Goal: Use online tool/utility: Utilize a website feature to perform a specific function

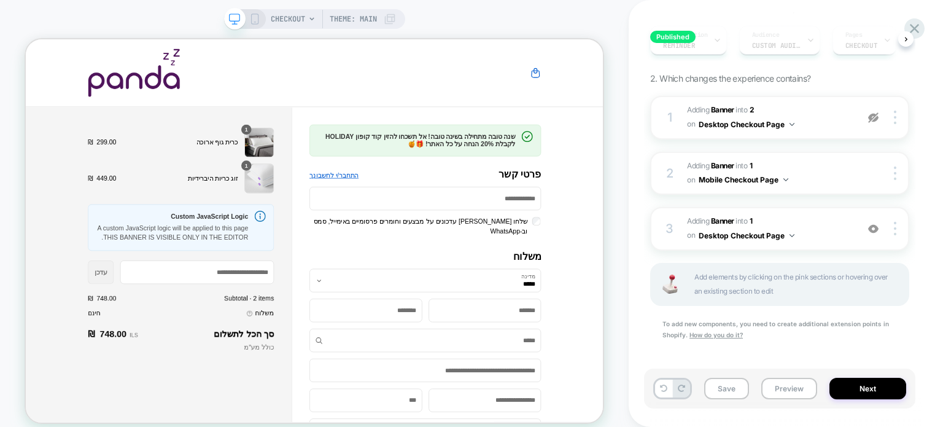
scroll to position [184, 0]
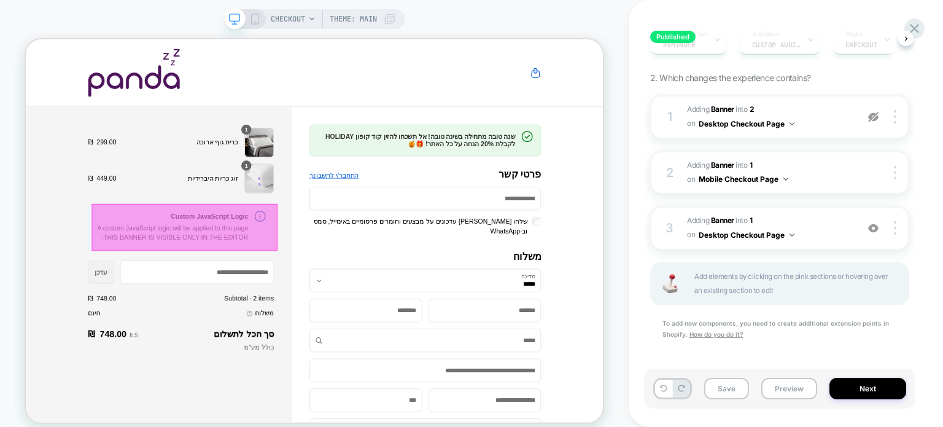
click at [267, 295] on div at bounding box center [238, 290] width 248 height 62
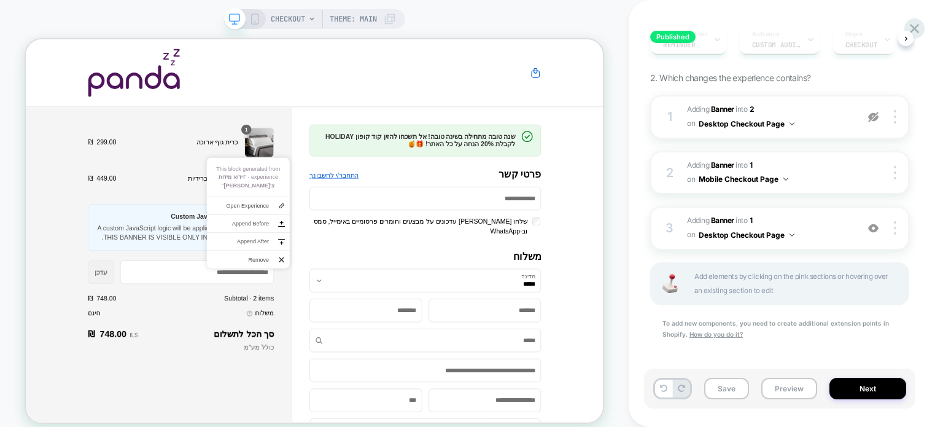
click at [504, 208] on div "אוהבים מתנות? אל תשכחו את קוד הקופון BYEBYE 🎁 קונים 2 מוצרים ומקבלים מוצר שלישי…" at bounding box center [558, 227] width 309 height 149
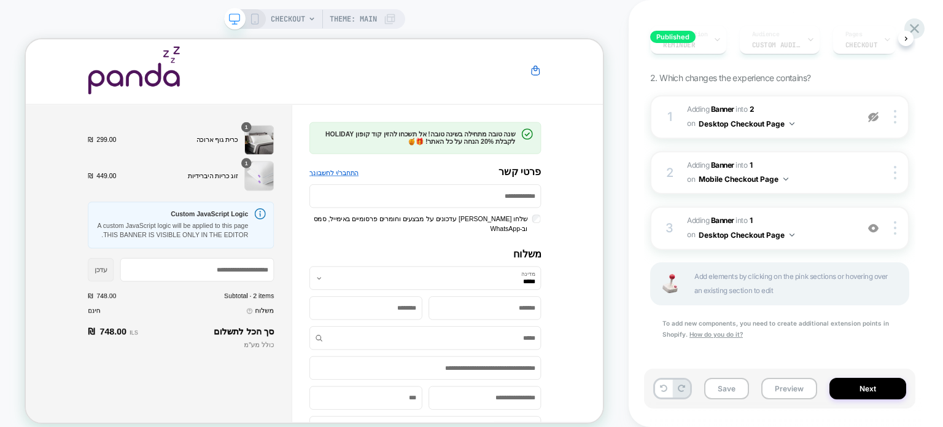
scroll to position [0, 0]
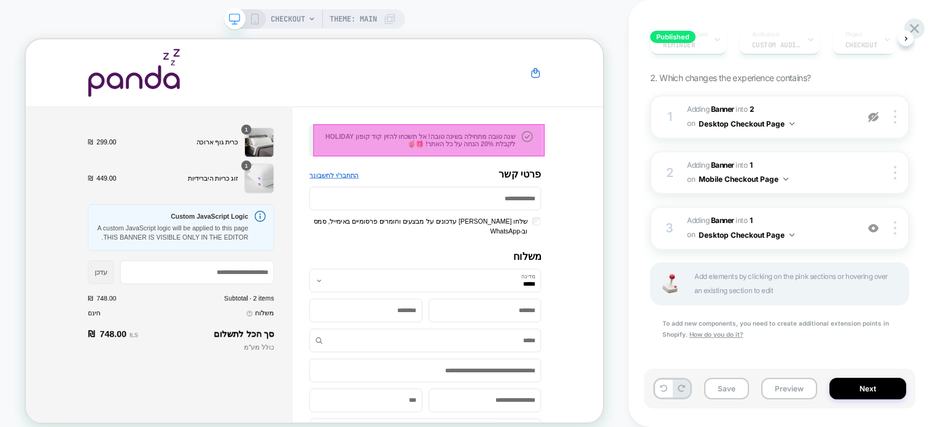
click at [575, 168] on div at bounding box center [563, 173] width 309 height 42
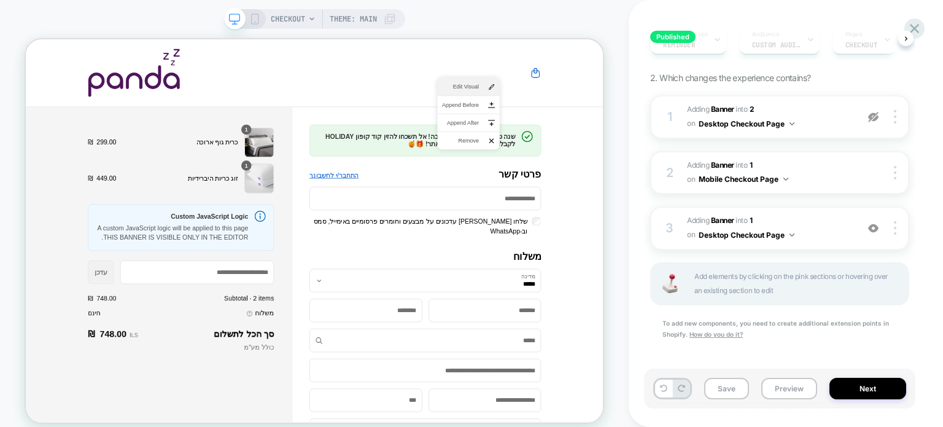
click at [602, 97] on span "Edit Visual" at bounding box center [605, 102] width 49 height 11
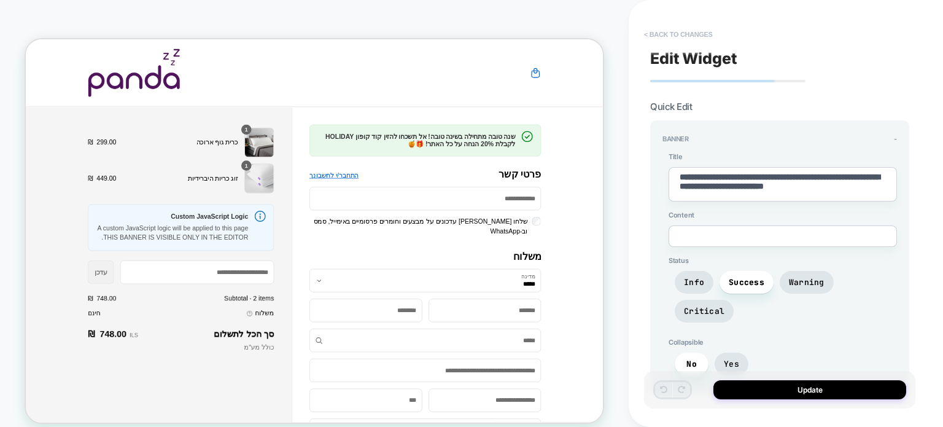
click at [654, 32] on button "< Back to changes" at bounding box center [678, 35] width 81 height 20
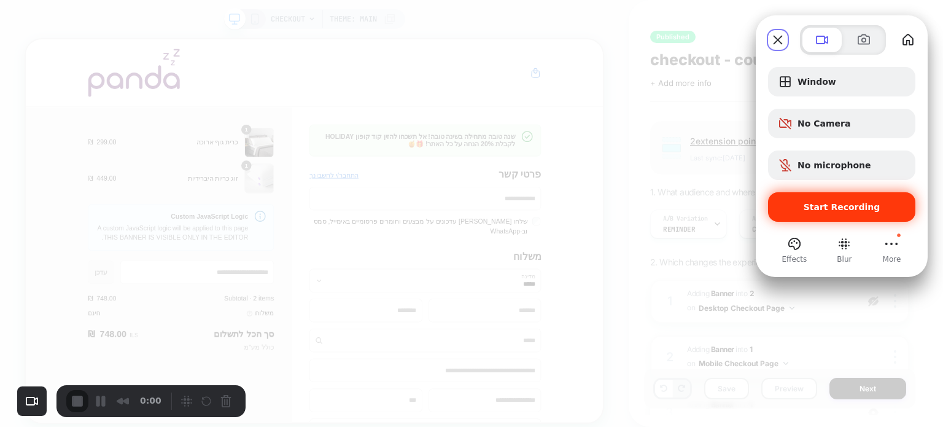
click at [840, 199] on div "Start Recording" at bounding box center [841, 206] width 147 height 29
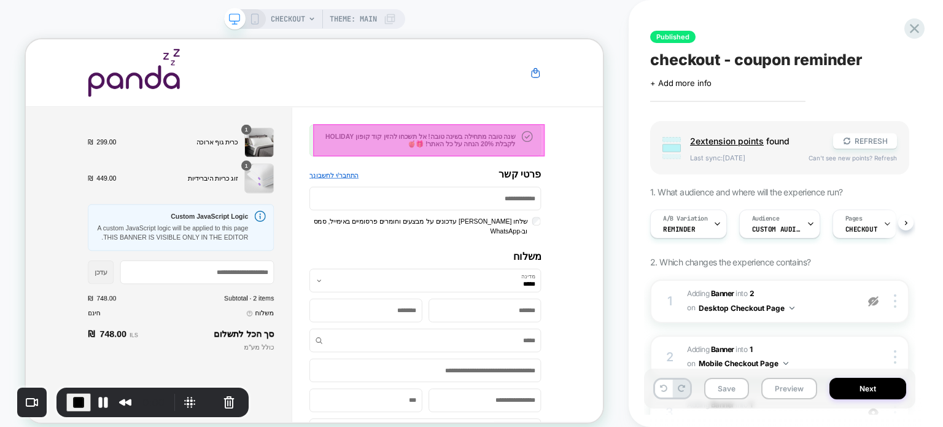
click at [576, 173] on div at bounding box center [563, 173] width 309 height 42
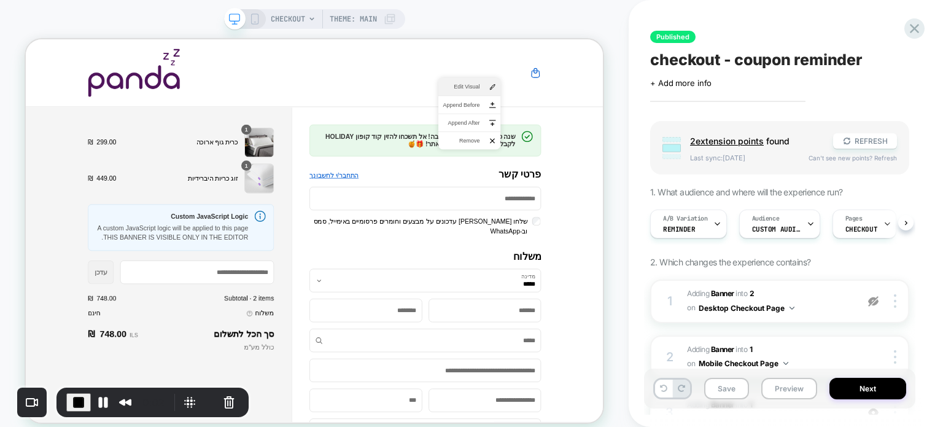
click at [608, 103] on span "Edit Visual" at bounding box center [606, 102] width 49 height 11
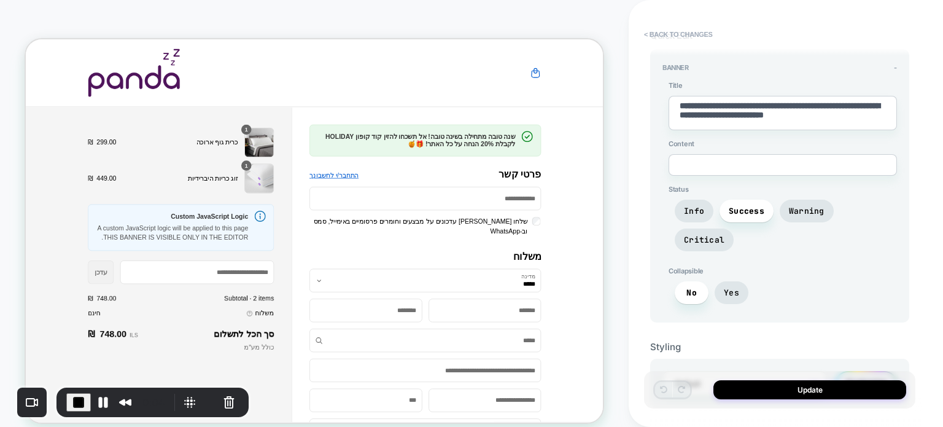
scroll to position [81, 0]
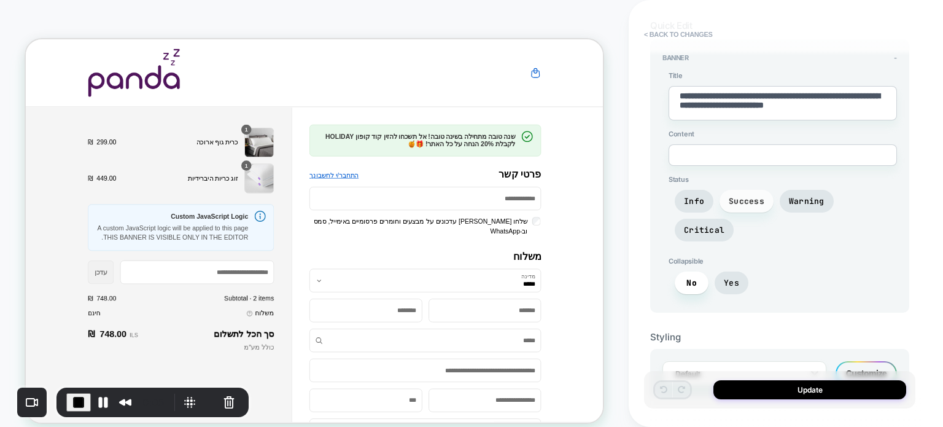
click at [752, 196] on span "Success" at bounding box center [747, 201] width 36 height 10
click at [795, 196] on span "Warning" at bounding box center [807, 201] width 36 height 10
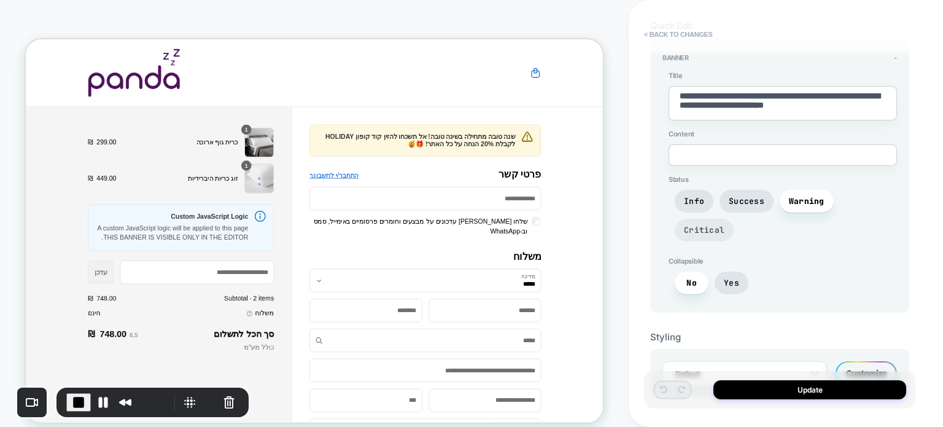
click at [725, 225] on span "Critical" at bounding box center [704, 230] width 41 height 10
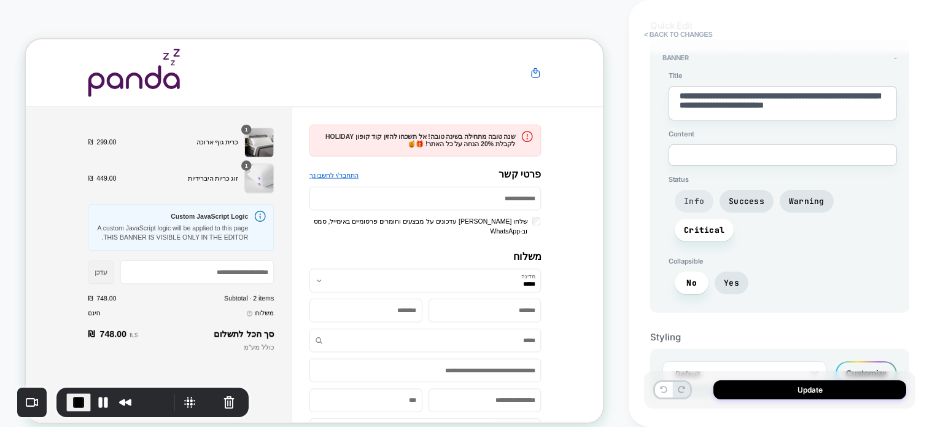
click at [682, 195] on span "Info" at bounding box center [694, 201] width 39 height 23
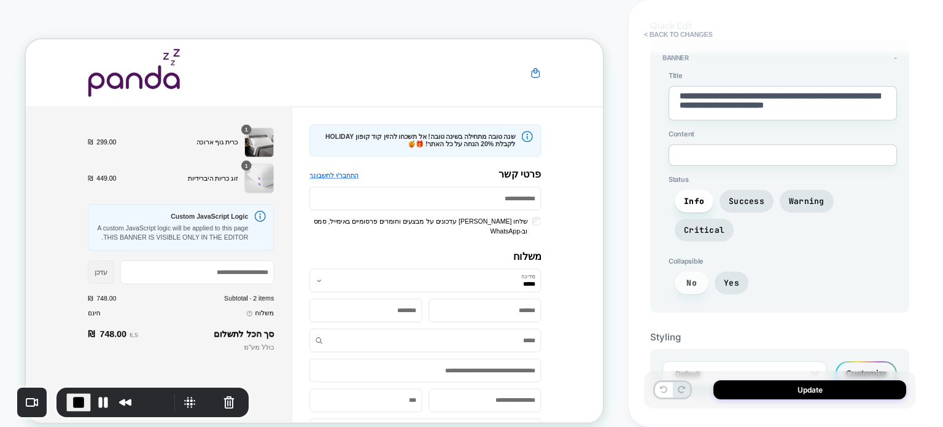
click at [688, 271] on span "No" at bounding box center [692, 282] width 34 height 23
click at [732, 278] on span "Yes" at bounding box center [731, 283] width 15 height 10
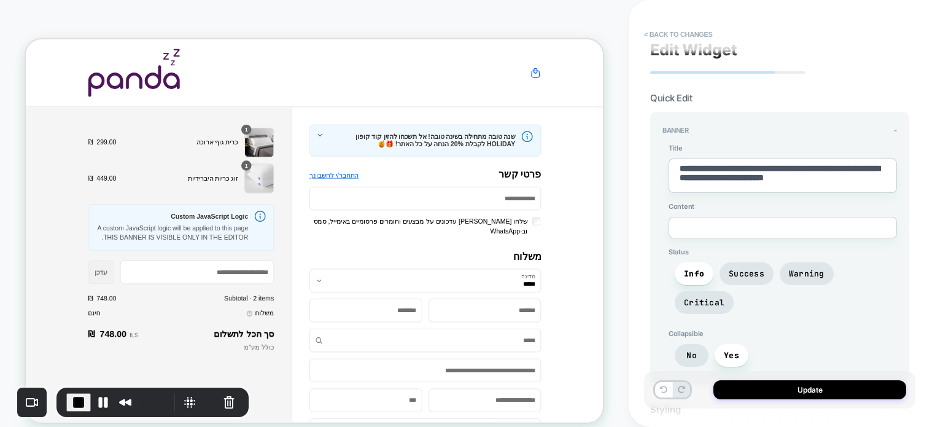
scroll to position [0, 0]
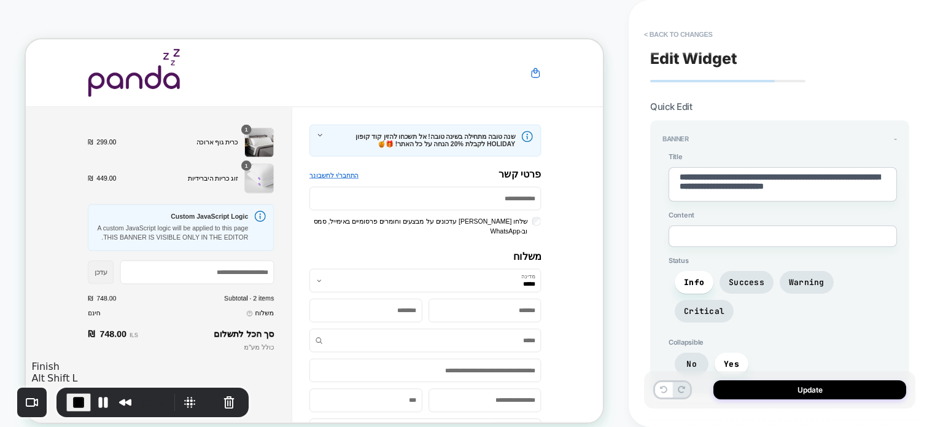
click at [74, 399] on span "End Recording" at bounding box center [78, 402] width 15 height 15
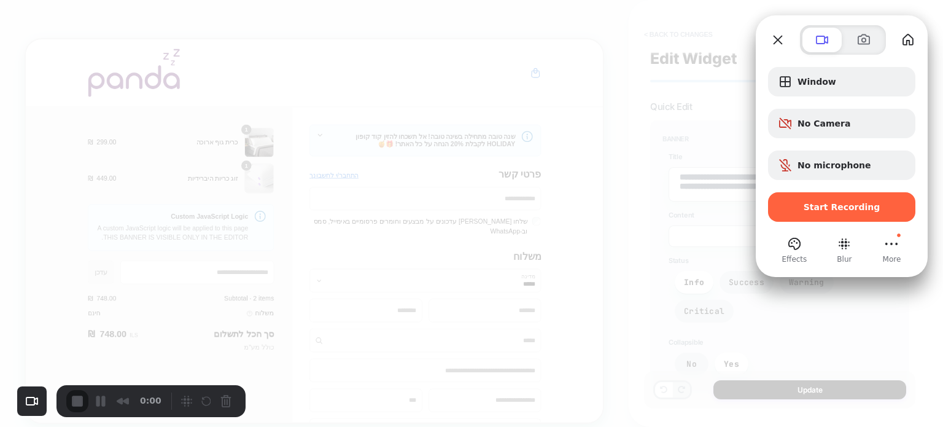
click at [715, 21] on div at bounding box center [471, 213] width 943 height 427
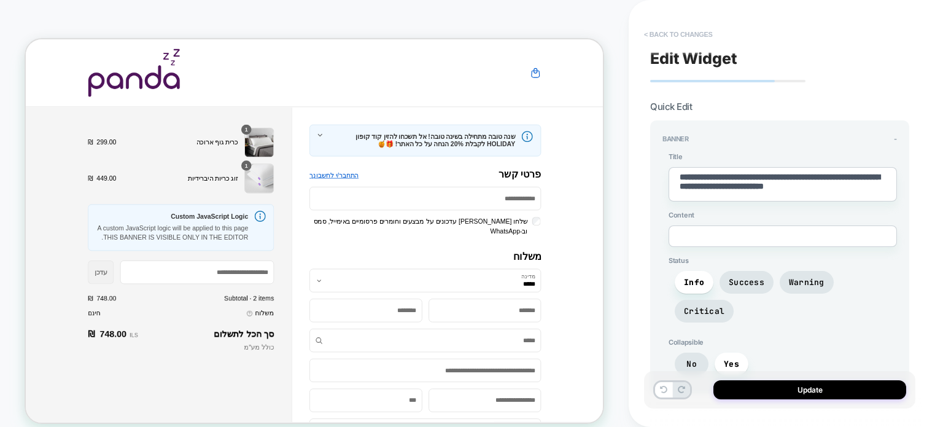
click at [658, 34] on button "< Back to changes" at bounding box center [678, 35] width 81 height 20
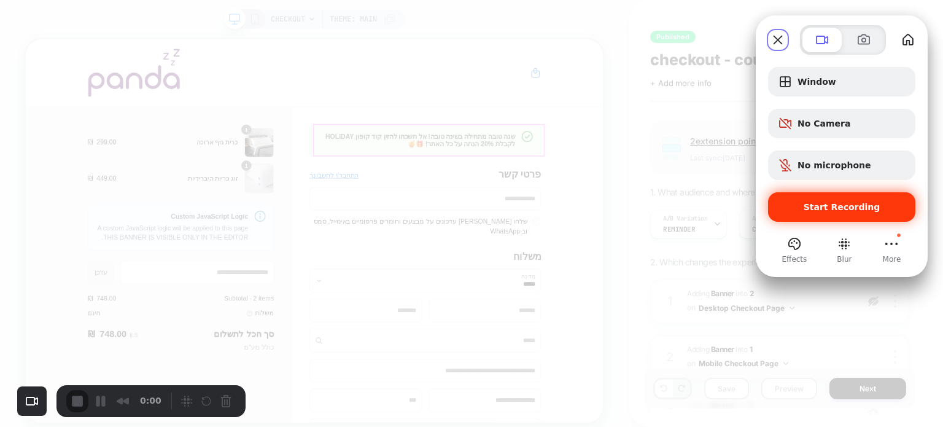
click at [803, 208] on span "Start Recording" at bounding box center [842, 207] width 128 height 10
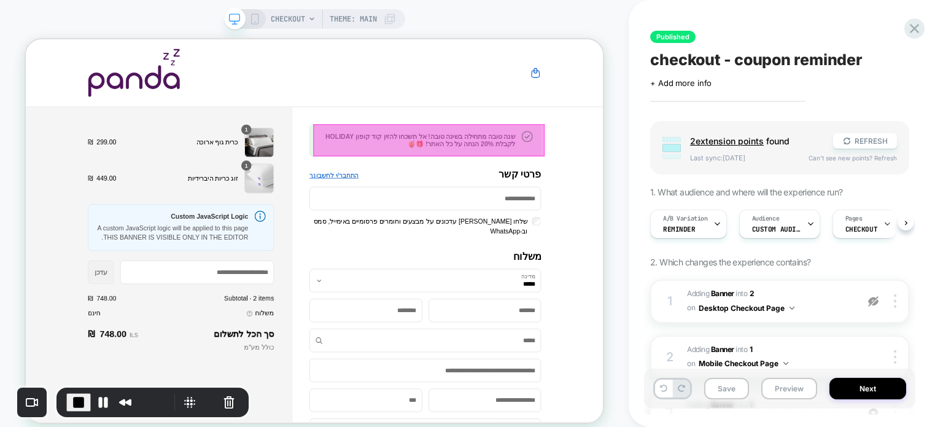
click at [572, 178] on div at bounding box center [563, 173] width 309 height 42
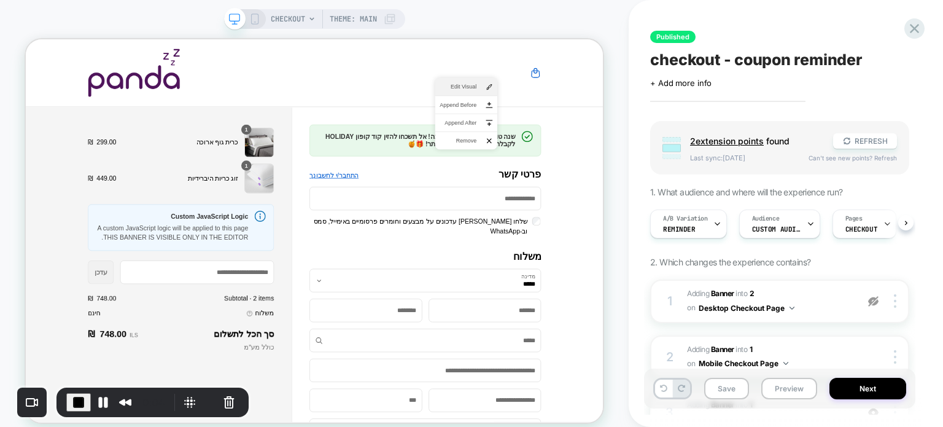
click at [600, 101] on span "Edit Visual" at bounding box center [602, 102] width 49 height 11
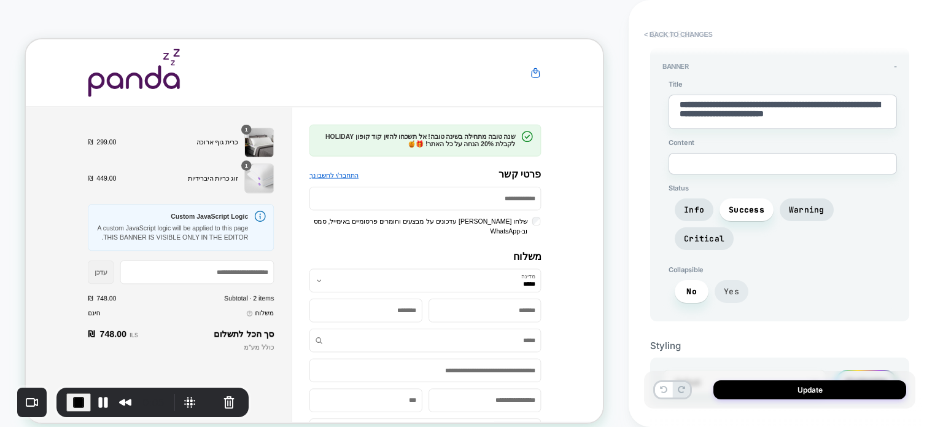
scroll to position [81, 0]
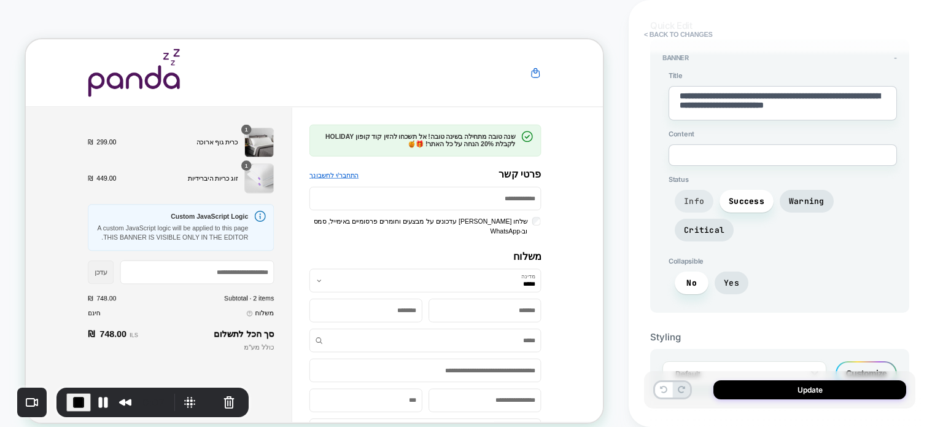
click at [701, 199] on span "Info" at bounding box center [694, 201] width 20 height 10
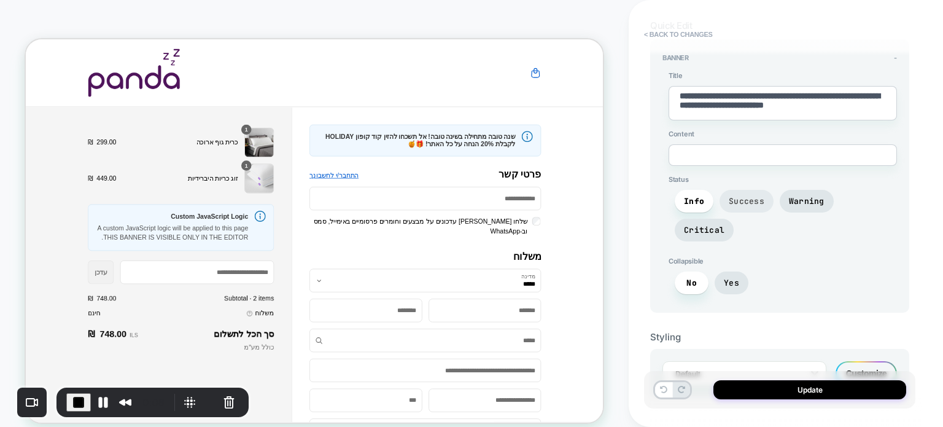
click at [740, 196] on span "Success" at bounding box center [747, 201] width 36 height 10
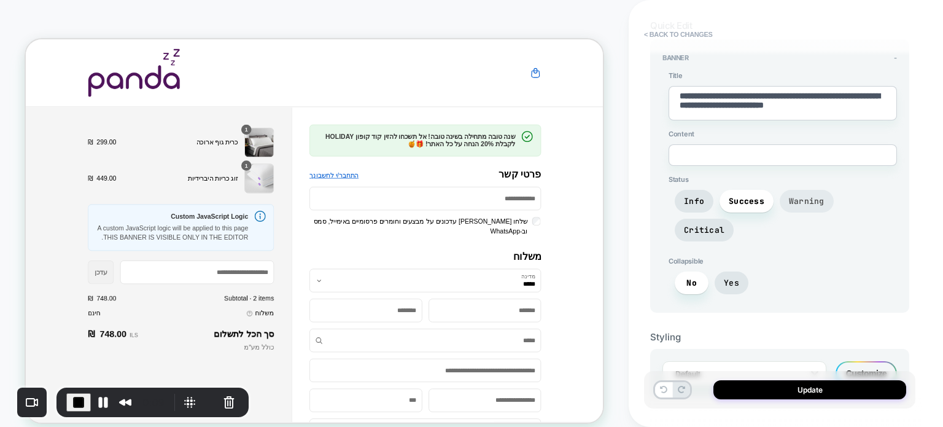
click at [794, 197] on span "Warning" at bounding box center [807, 201] width 36 height 10
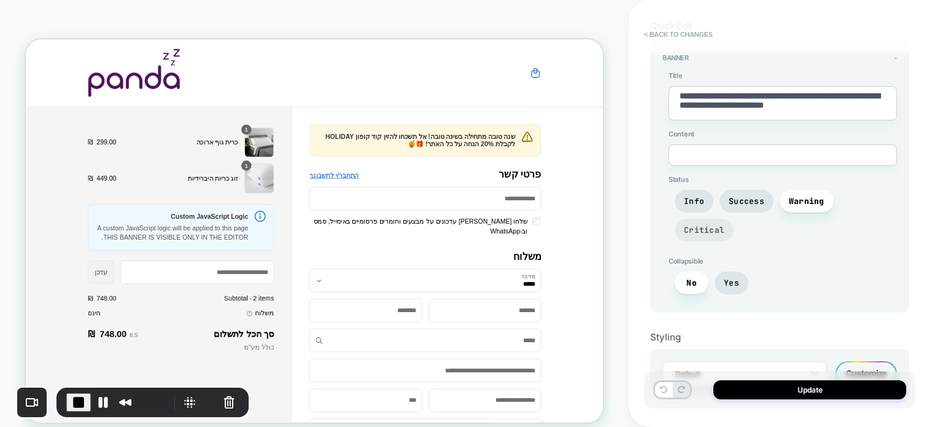
click at [725, 225] on span "Critical" at bounding box center [704, 230] width 41 height 10
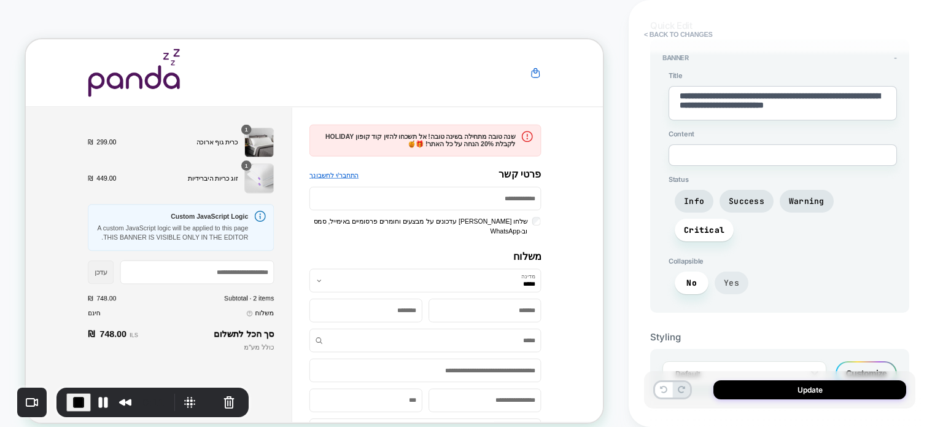
click at [732, 278] on span "Yes" at bounding box center [731, 283] width 15 height 10
type textarea "*"
click at [76, 399] on span "End Recording" at bounding box center [78, 402] width 15 height 15
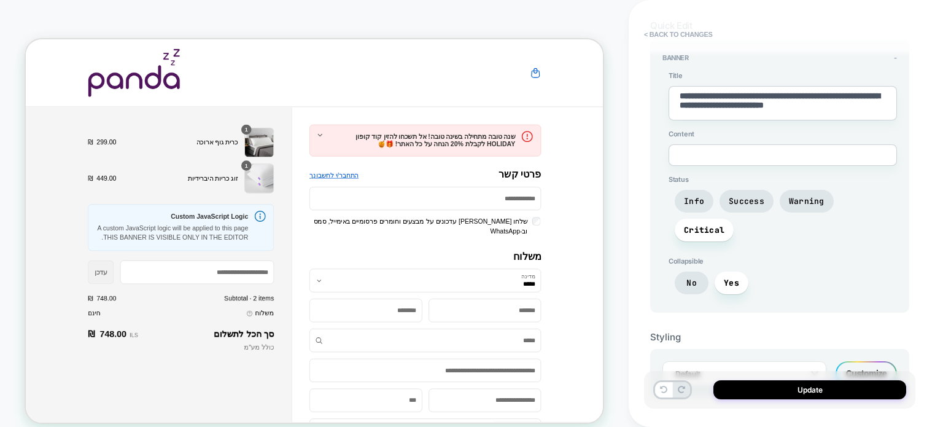
click at [939, 33] on div "**********" at bounding box center [786, 213] width 314 height 427
